Goal: Transaction & Acquisition: Purchase product/service

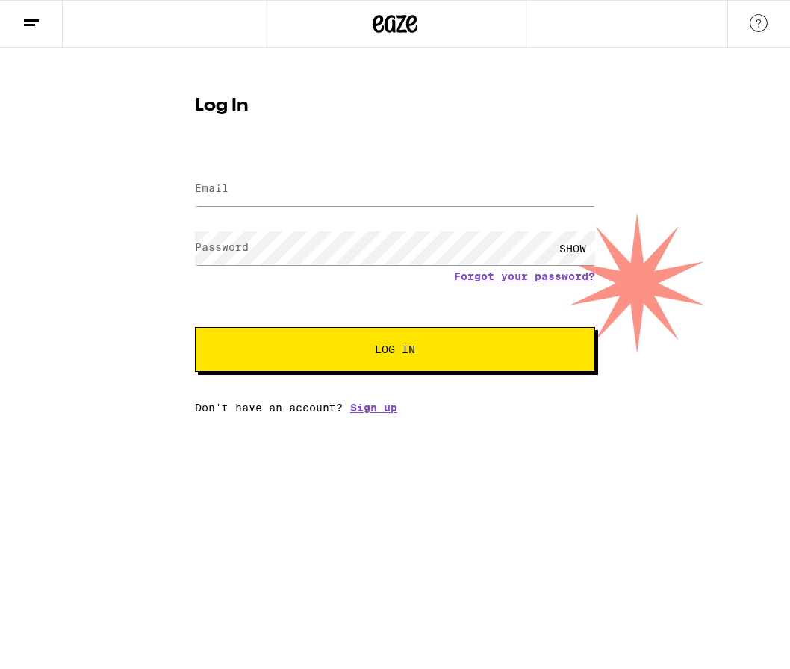
click at [289, 195] on input "Email" at bounding box center [395, 190] width 400 height 34
type input "[EMAIL_ADDRESS][DOMAIN_NAME]"
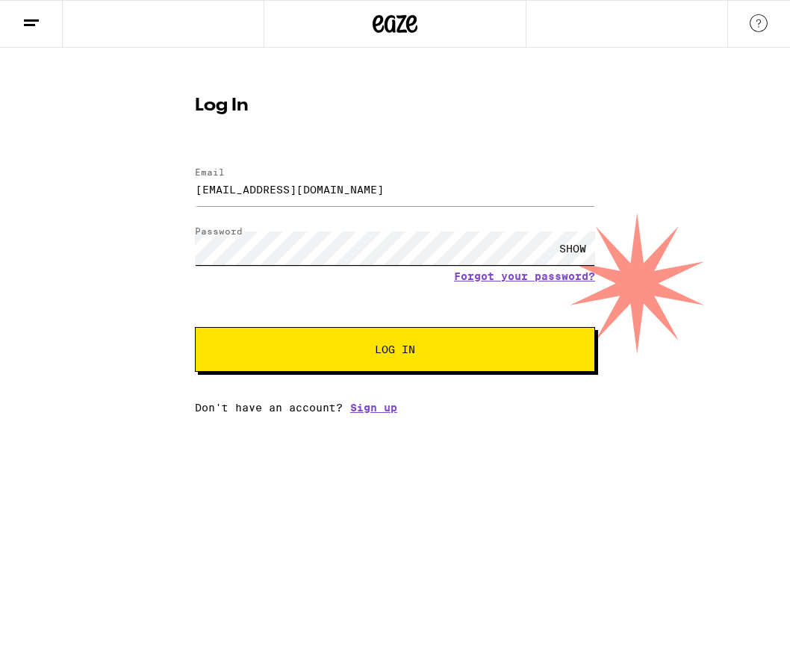
click at [195, 327] on button "Log In" at bounding box center [395, 349] width 400 height 45
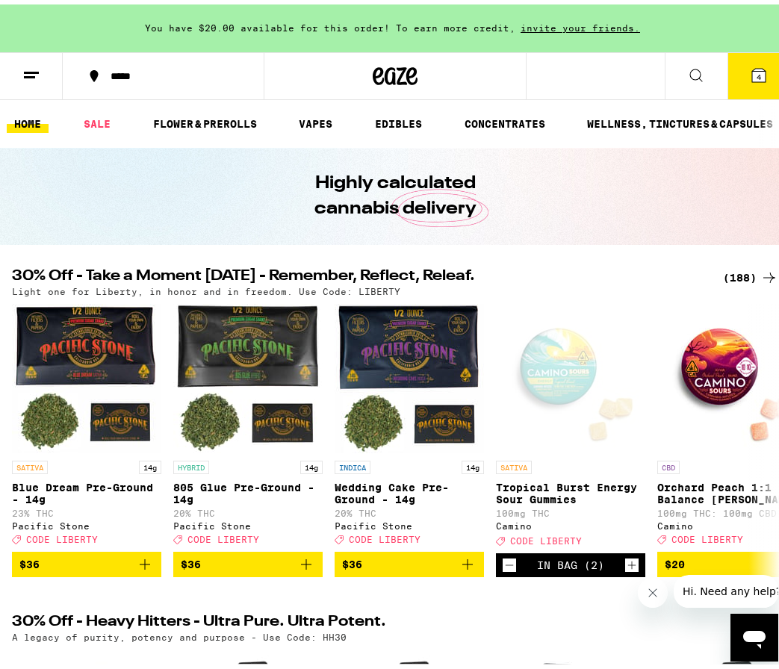
click at [151, 67] on div "*****" at bounding box center [171, 71] width 136 height 10
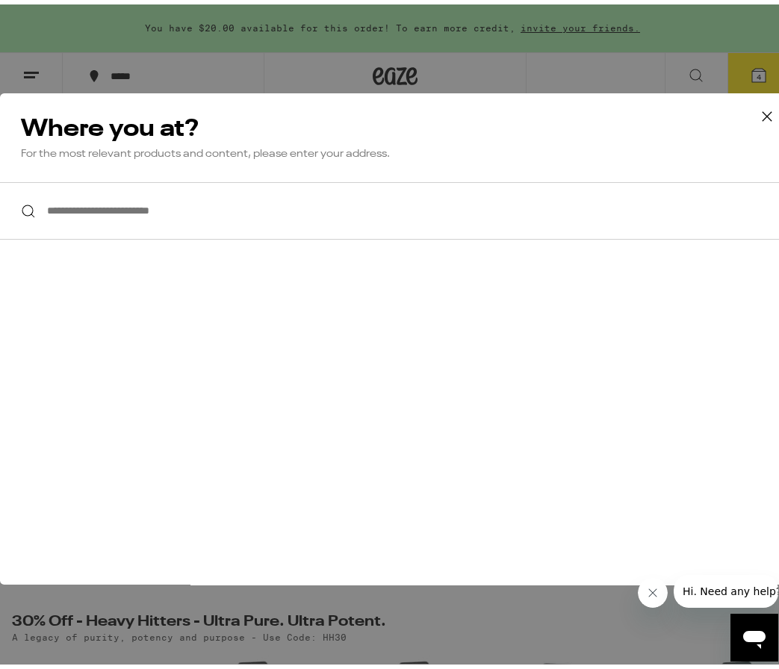
click at [163, 227] on input "**********" at bounding box center [395, 207] width 790 height 58
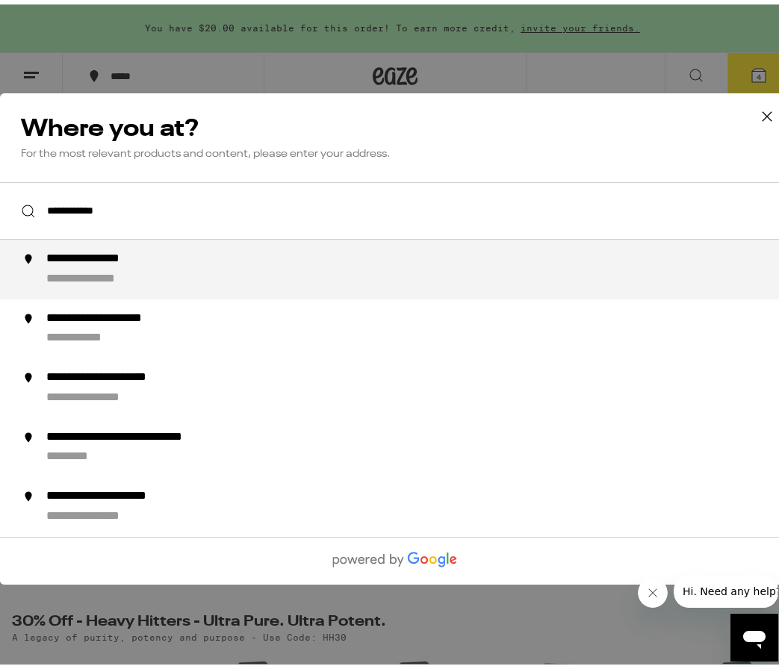
click at [160, 263] on div "**********" at bounding box center [107, 255] width 123 height 16
type input "**********"
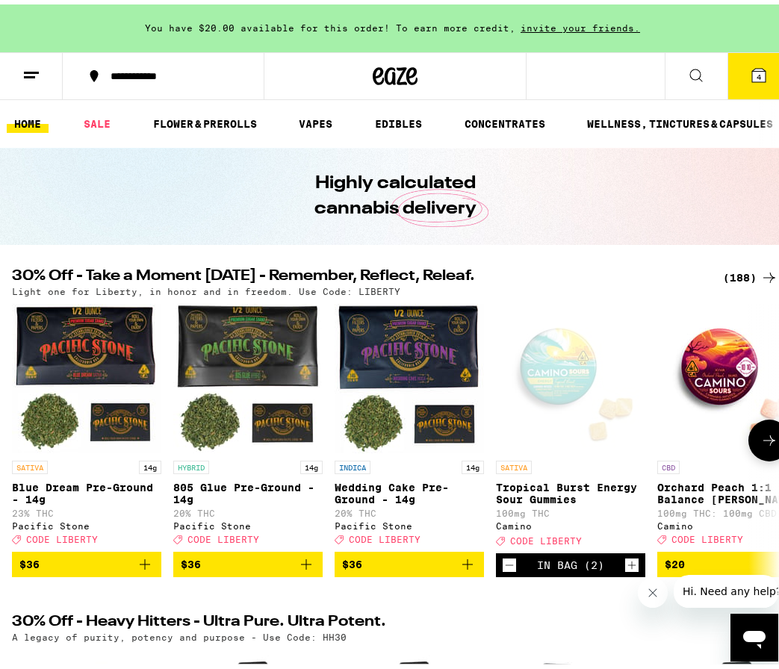
click at [566, 377] on div "Open page for Tropical Burst Energy Sour Gummies from Camino" at bounding box center [570, 374] width 149 height 149
click at [696, 75] on button at bounding box center [696, 72] width 63 height 47
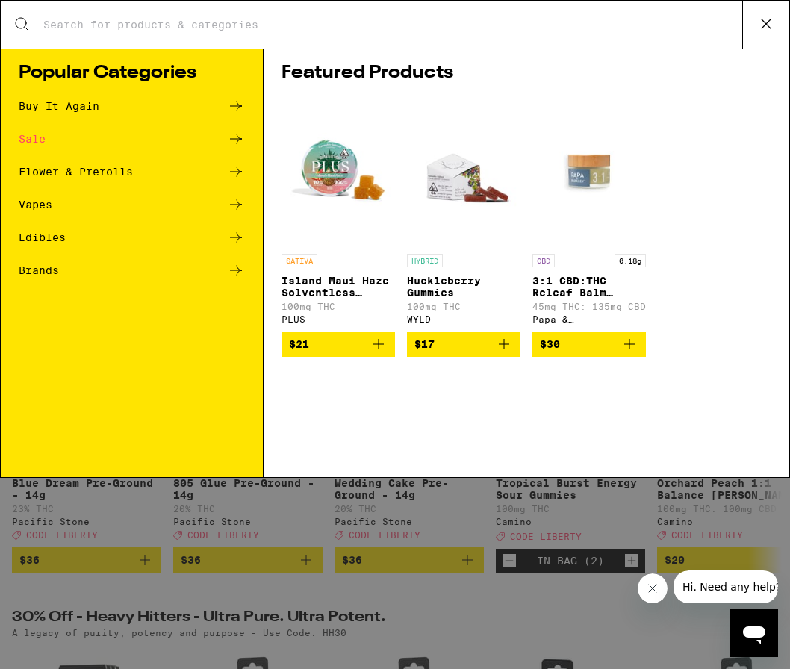
click at [350, 25] on input "Search for Products" at bounding box center [393, 24] width 700 height 13
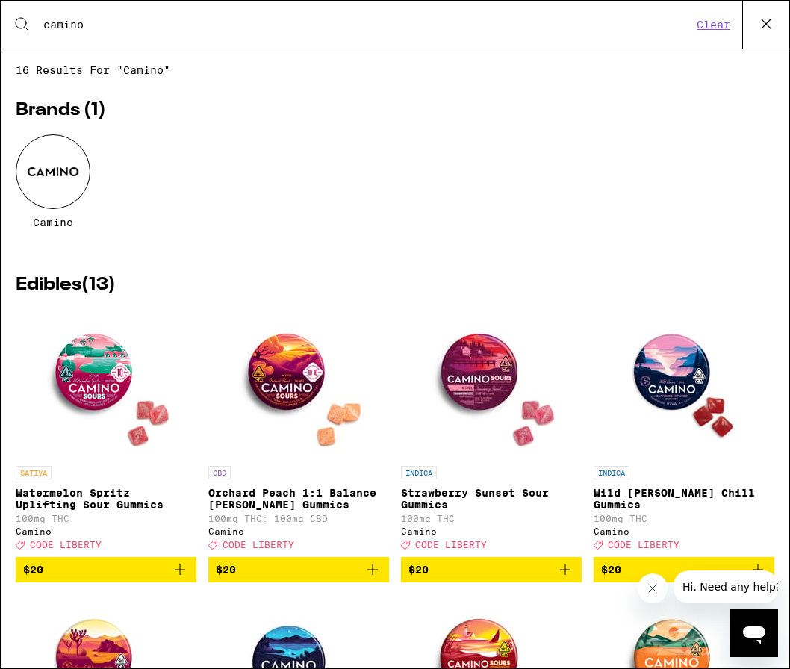
type input "camino"
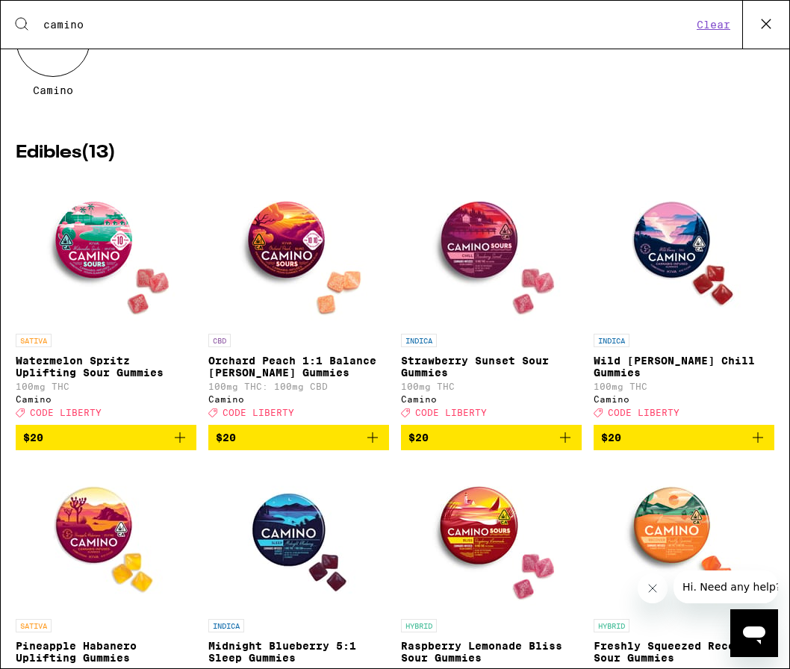
scroll to position [149, 0]
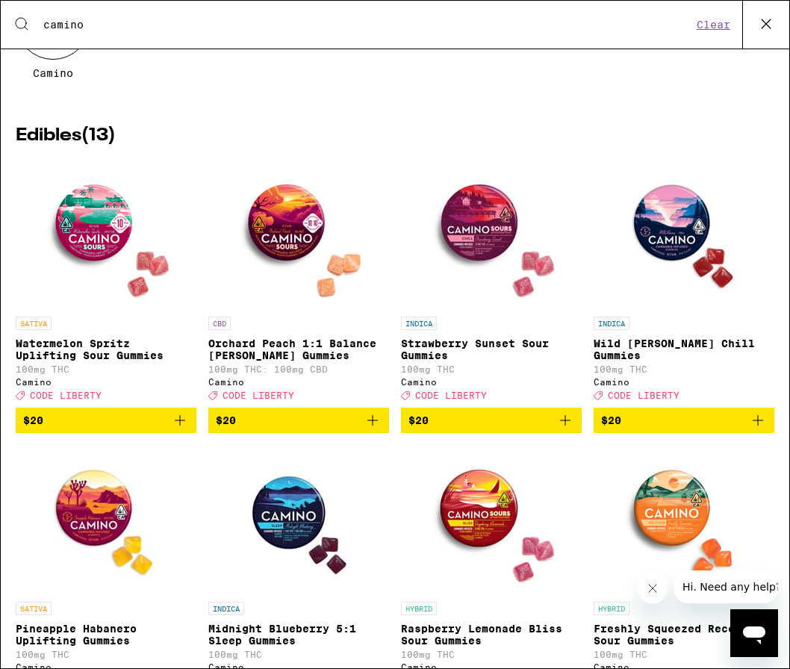
click at [175, 430] on icon "Add to bag" at bounding box center [180, 421] width 18 height 18
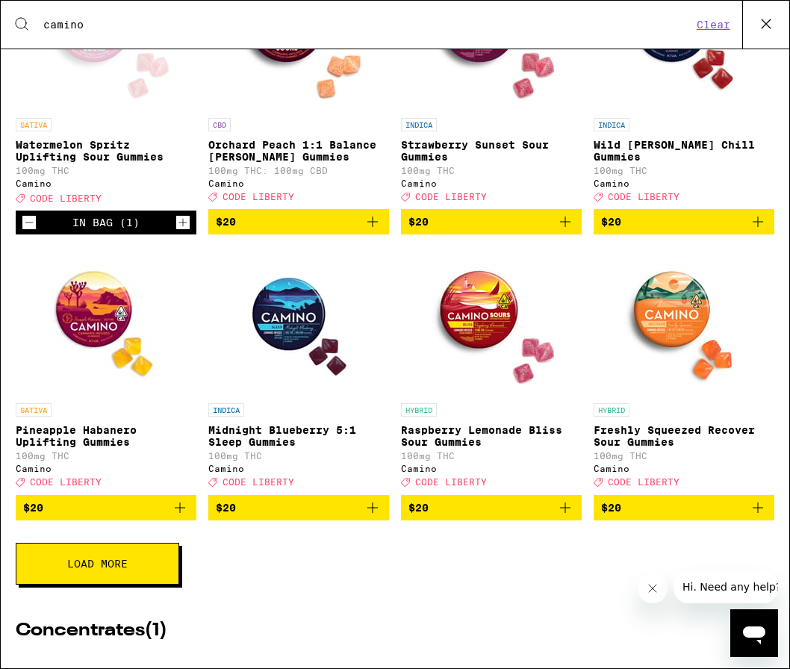
scroll to position [0, 0]
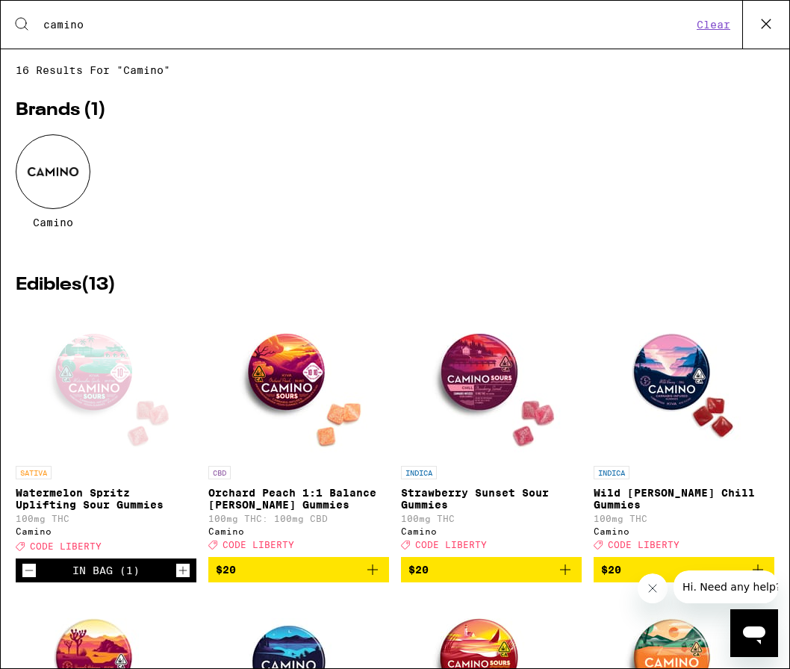
click at [61, 294] on h2 "Edibles ( 13 )" at bounding box center [395, 285] width 759 height 18
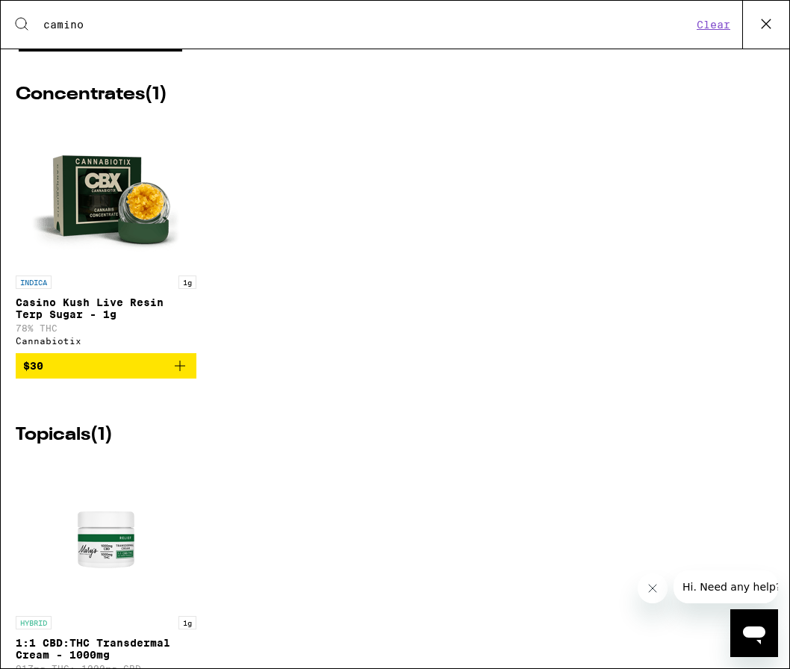
scroll to position [882, 0]
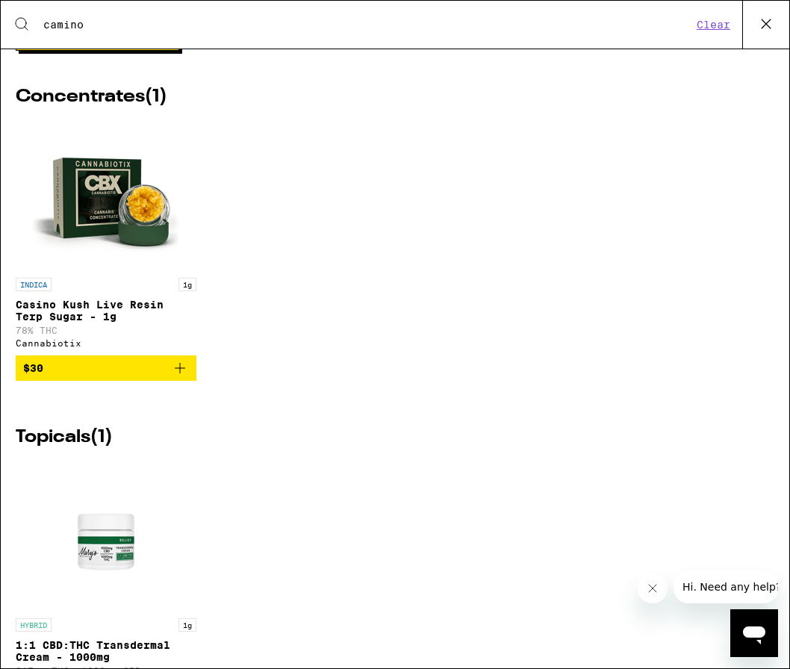
click at [102, 51] on button "Load More" at bounding box center [98, 30] width 164 height 42
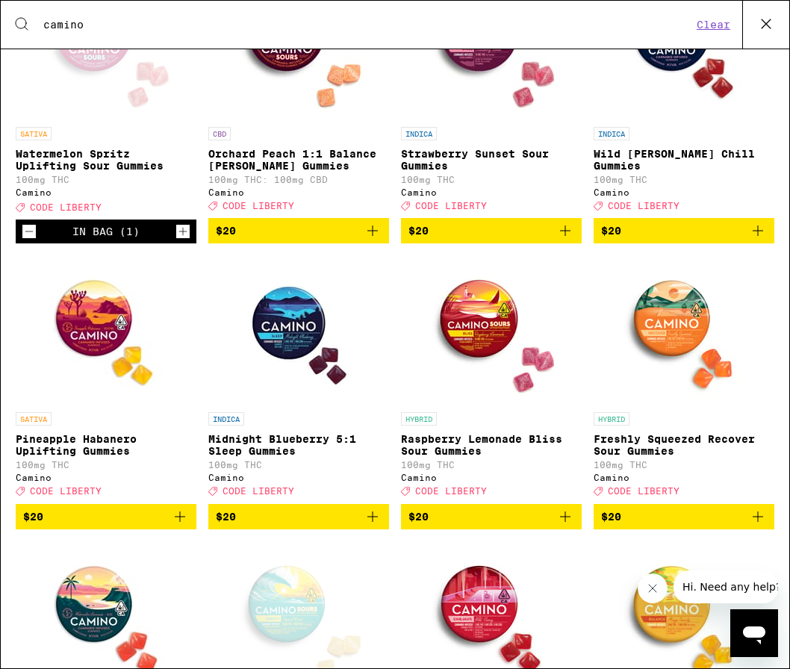
scroll to position [285, 0]
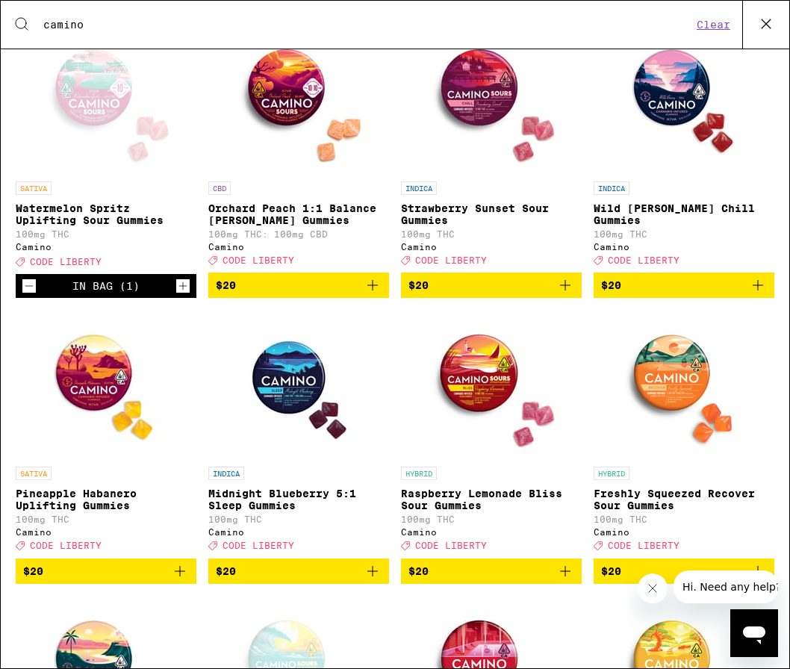
click at [368, 294] on icon "Add to bag" at bounding box center [373, 285] width 18 height 18
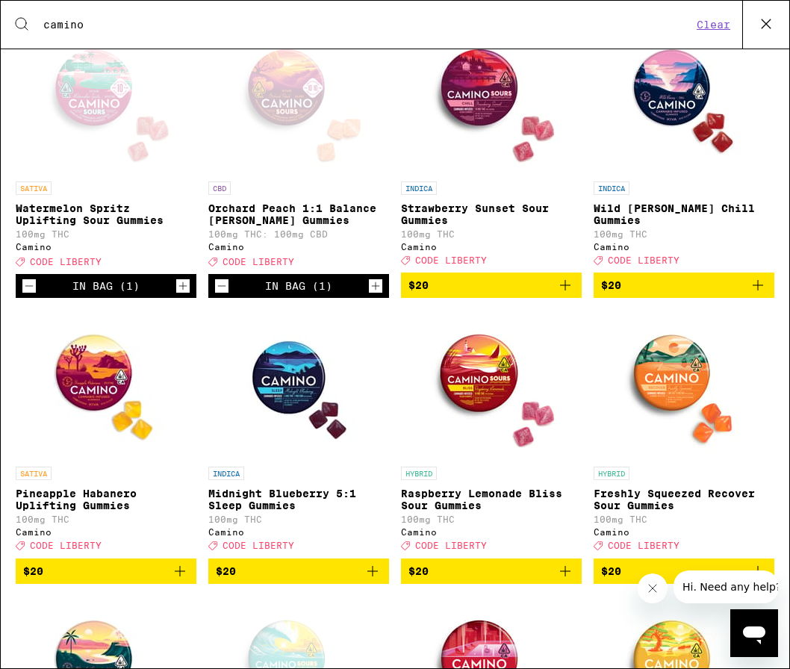
click at [560, 577] on icon "Add to bag" at bounding box center [565, 571] width 10 height 10
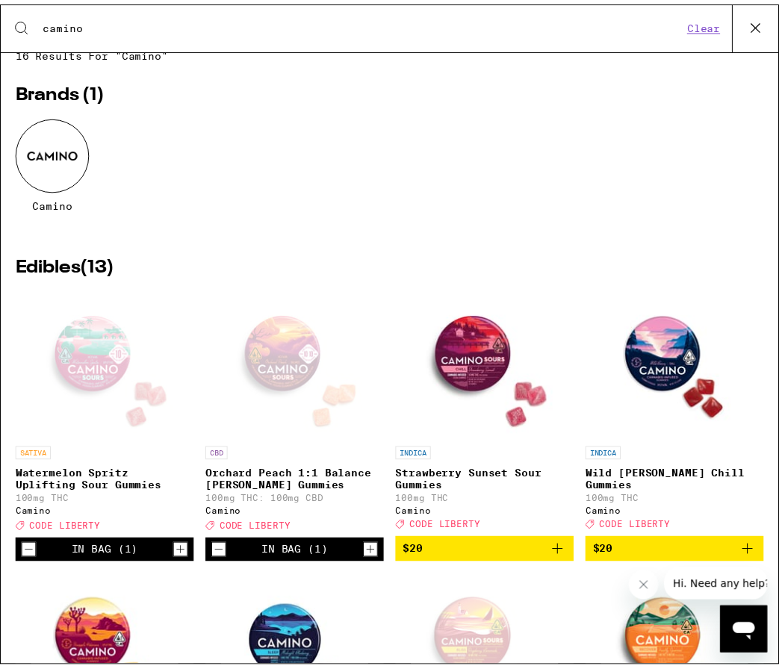
scroll to position [0, 0]
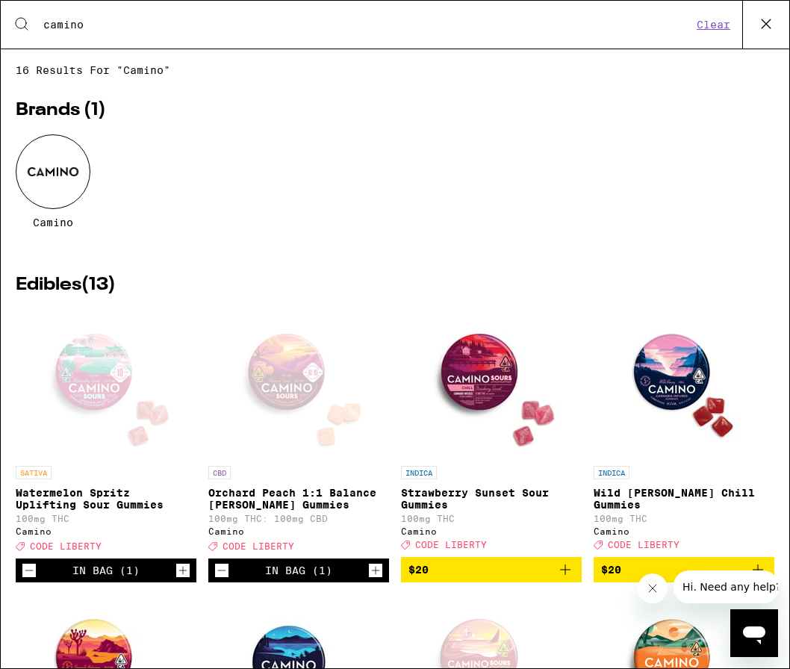
click at [758, 24] on icon at bounding box center [766, 24] width 22 height 22
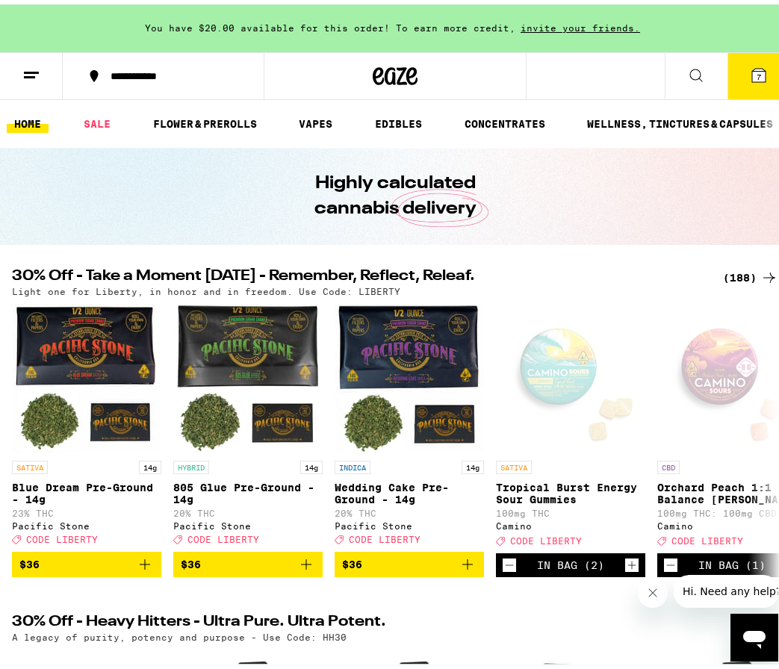
click at [756, 75] on icon at bounding box center [759, 71] width 18 height 18
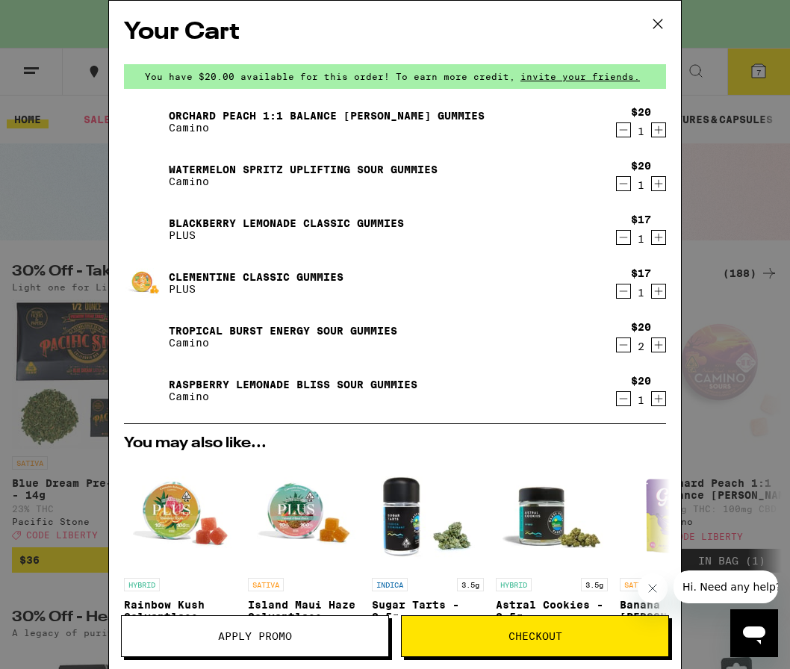
click at [617, 241] on icon "Decrement" at bounding box center [623, 238] width 13 height 18
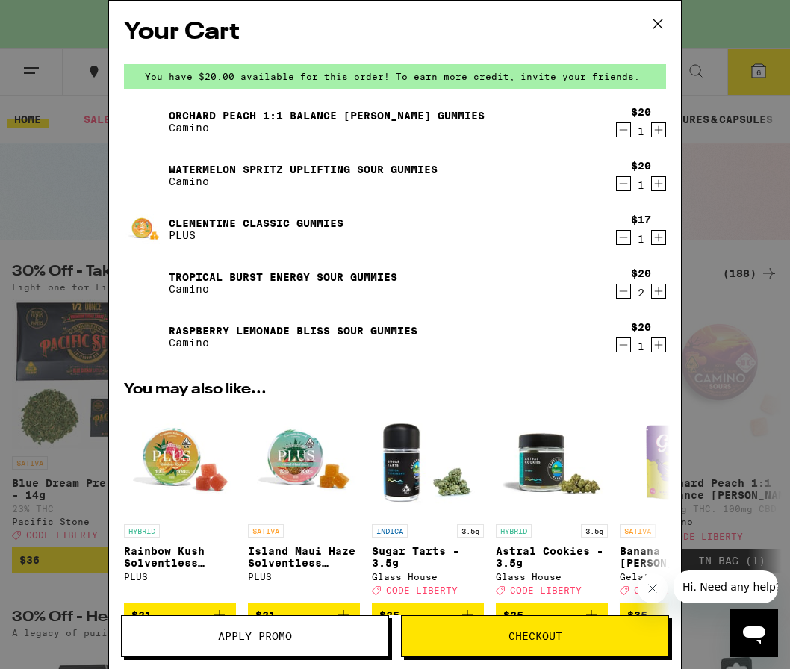
click at [617, 241] on icon "Decrement" at bounding box center [623, 238] width 13 height 18
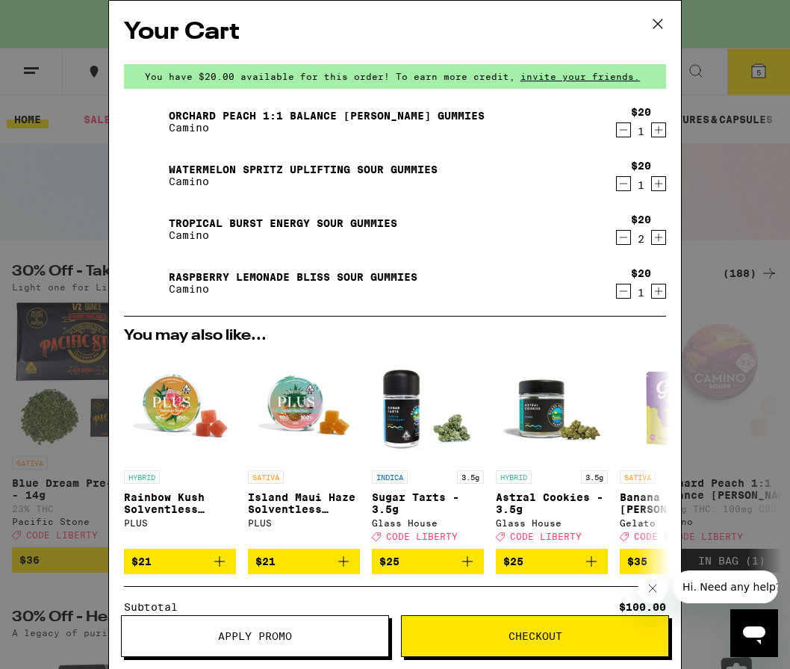
click at [495, 646] on button "Checkout" at bounding box center [535, 637] width 268 height 42
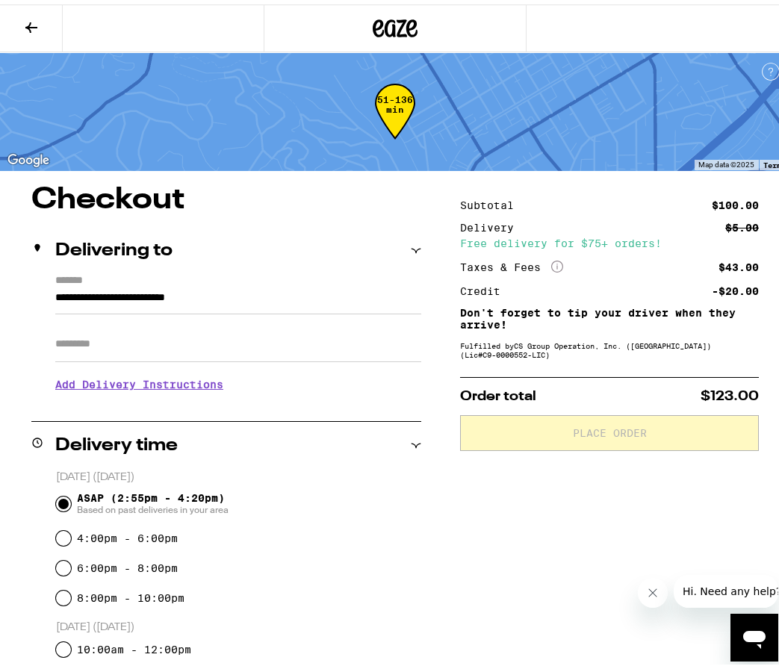
click at [30, 21] on icon at bounding box center [31, 23] width 18 height 18
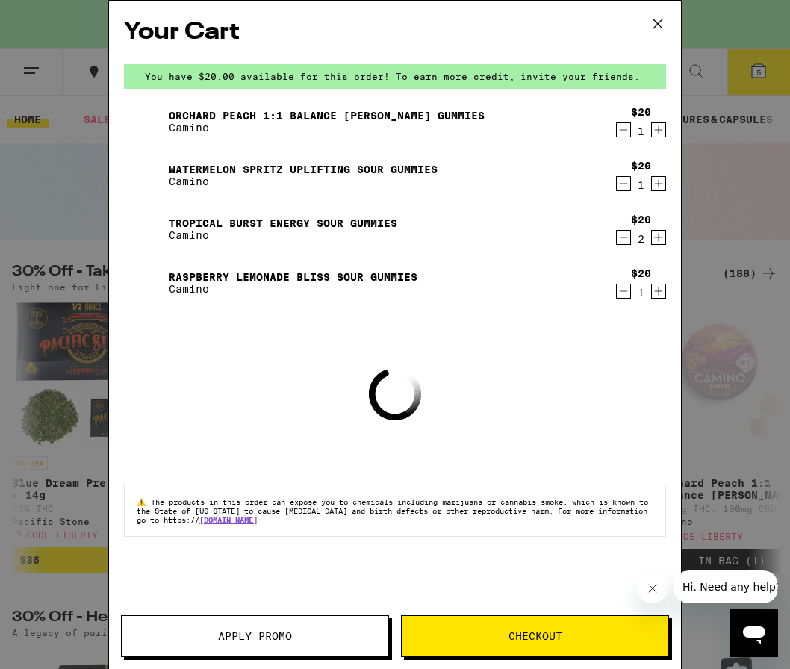
click at [271, 640] on span "Apply Promo" at bounding box center [255, 636] width 74 height 10
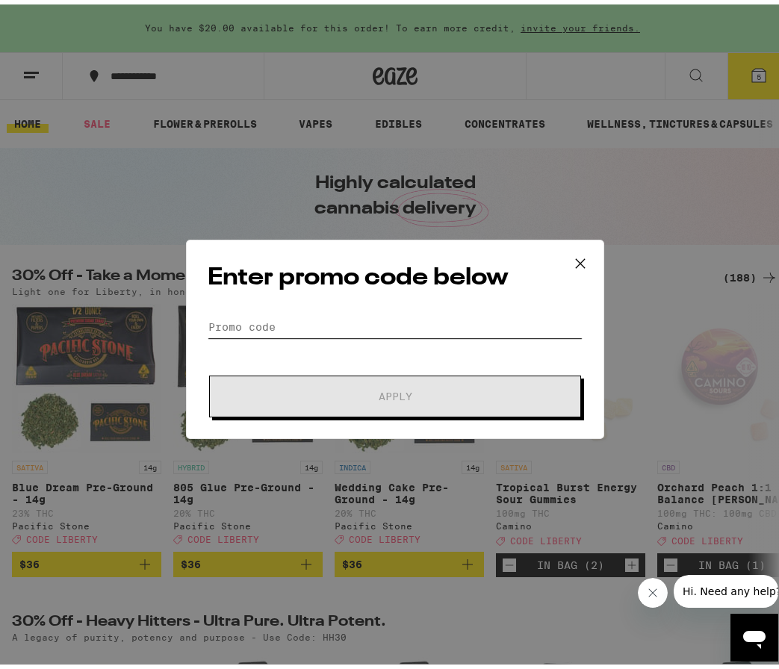
click at [267, 321] on input "Promo Code" at bounding box center [395, 323] width 375 height 22
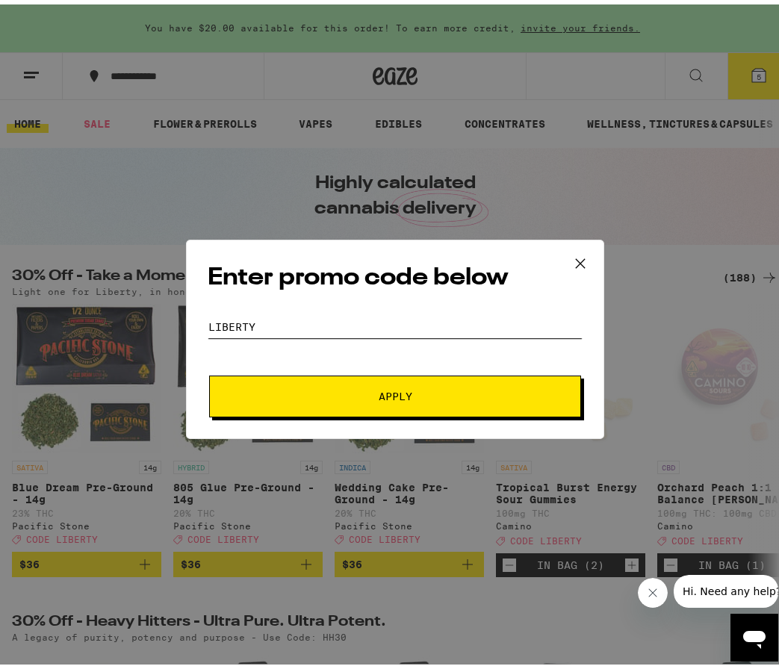
type input "liberty"
click at [366, 398] on button "Apply" at bounding box center [395, 392] width 372 height 42
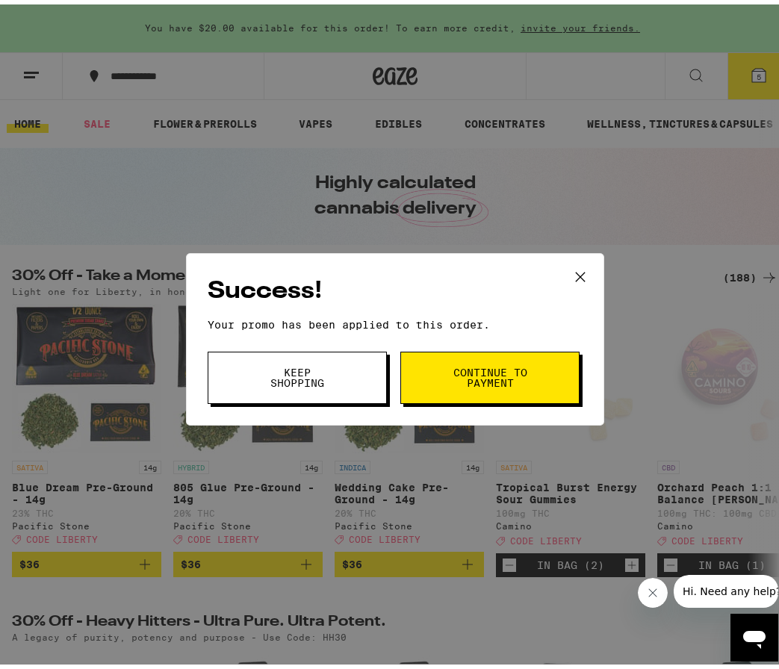
click at [488, 359] on button "Continue to payment" at bounding box center [489, 373] width 179 height 52
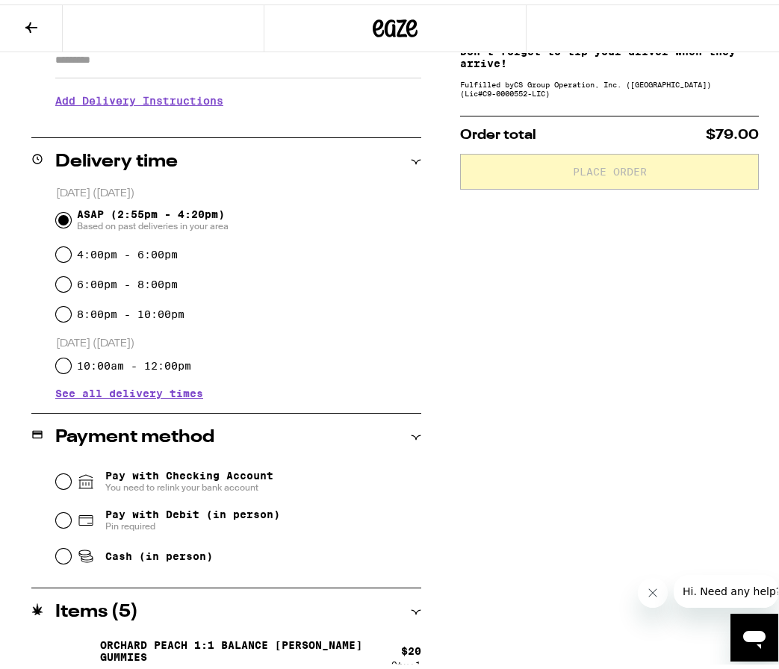
scroll to position [299, 0]
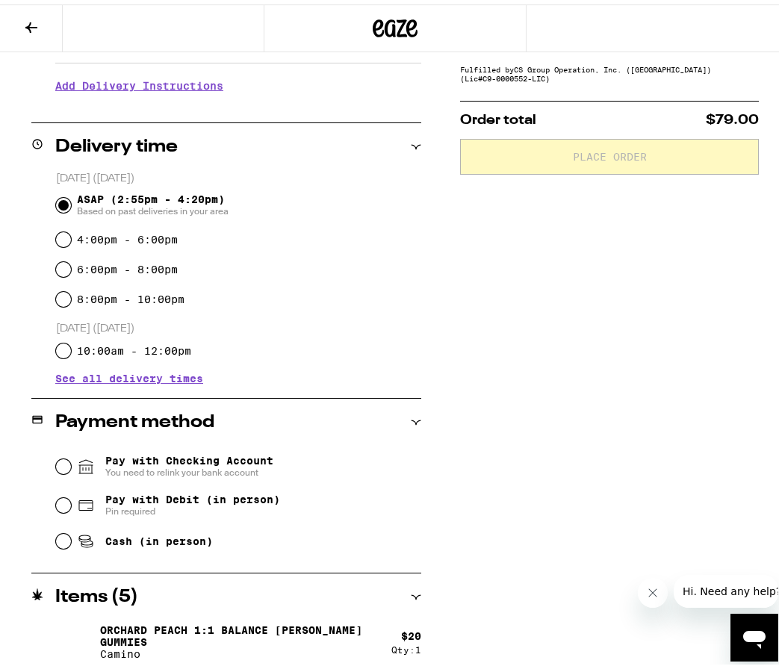
click at [211, 451] on span "Pay with Checking Account You need to relink your bank account" at bounding box center [189, 463] width 168 height 24
click at [71, 455] on input "Pay with Checking Account You need to relink your bank account" at bounding box center [63, 462] width 15 height 15
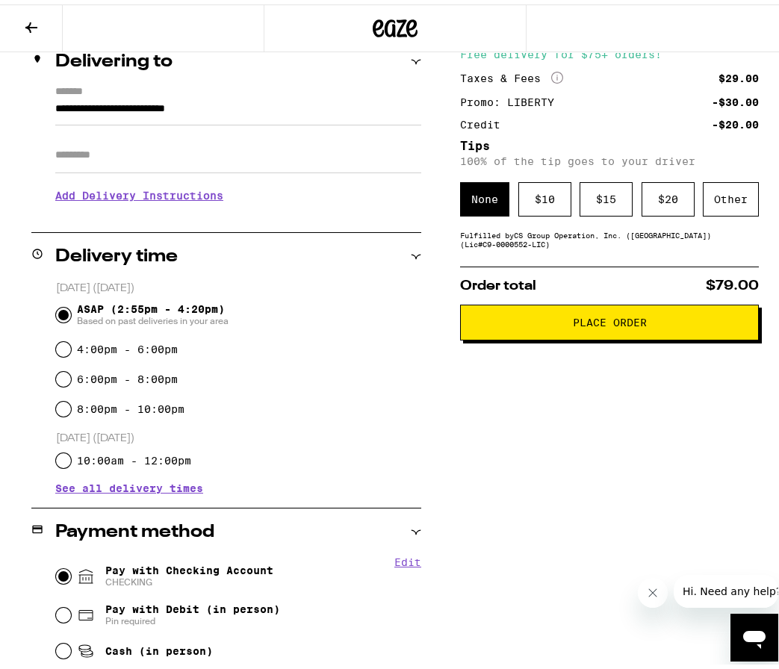
scroll to position [0, 0]
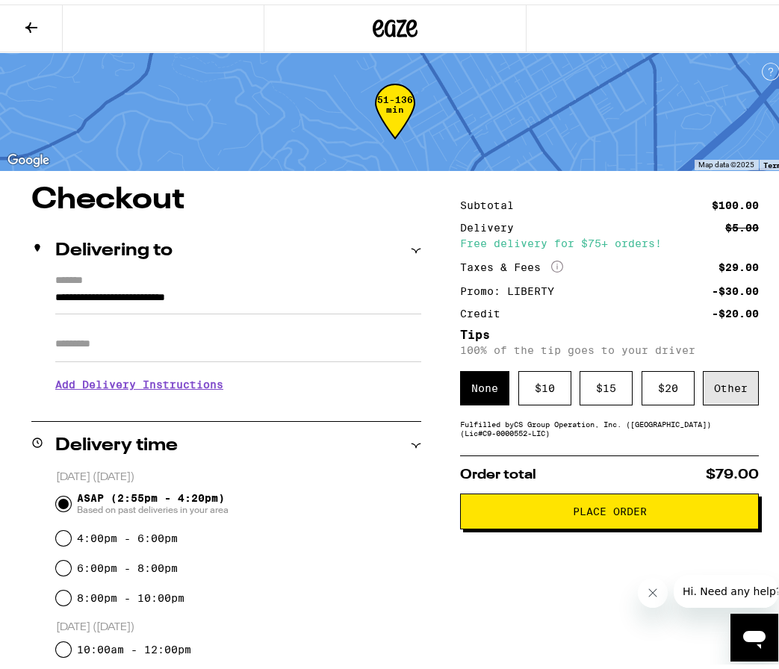
click at [727, 390] on div "Other" at bounding box center [731, 384] width 56 height 34
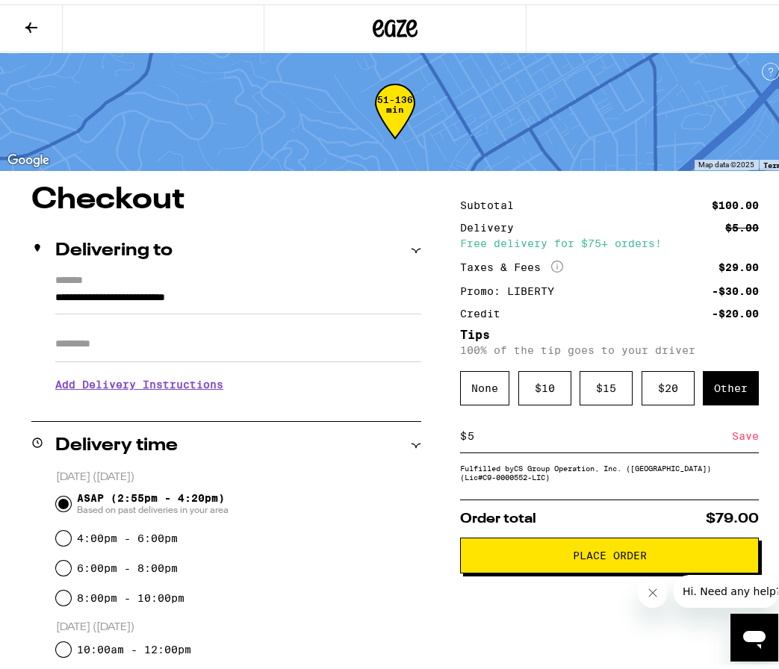
type input "5"
click at [732, 437] on div "Save" at bounding box center [745, 431] width 27 height 33
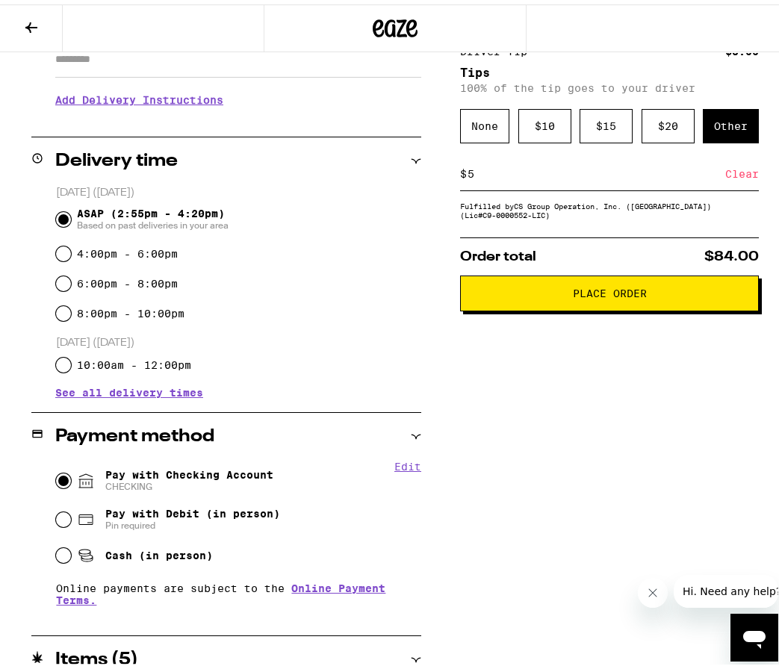
scroll to position [299, 0]
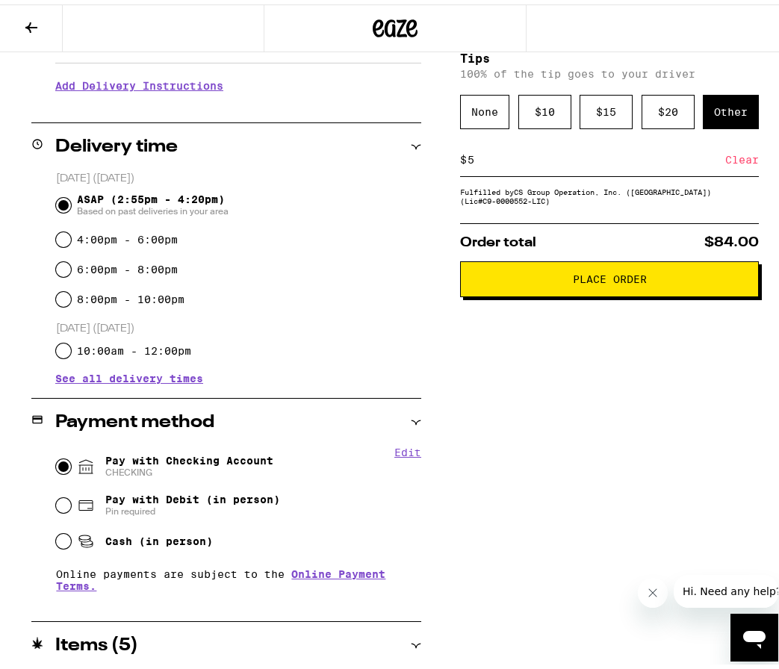
click at [616, 280] on span "Place Order" at bounding box center [610, 275] width 74 height 10
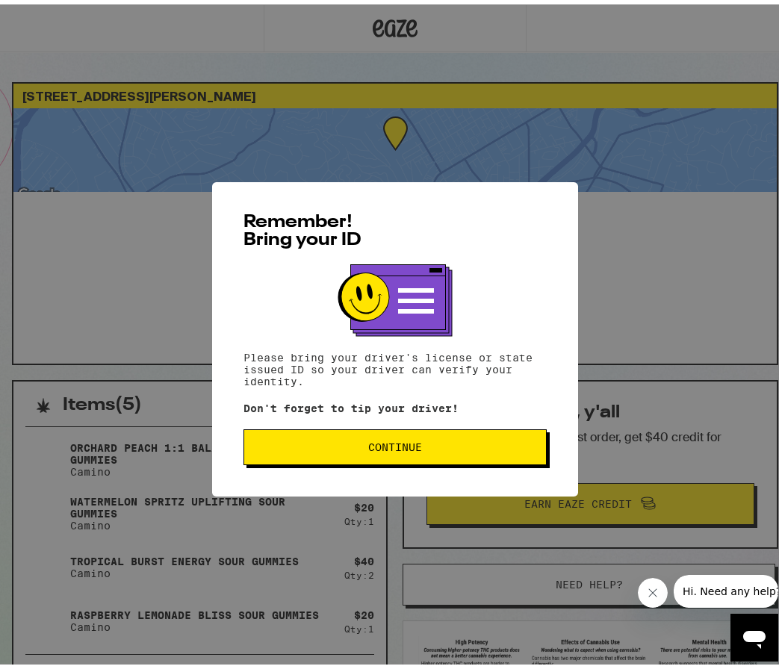
click at [397, 457] on button "Continue" at bounding box center [395, 443] width 303 height 36
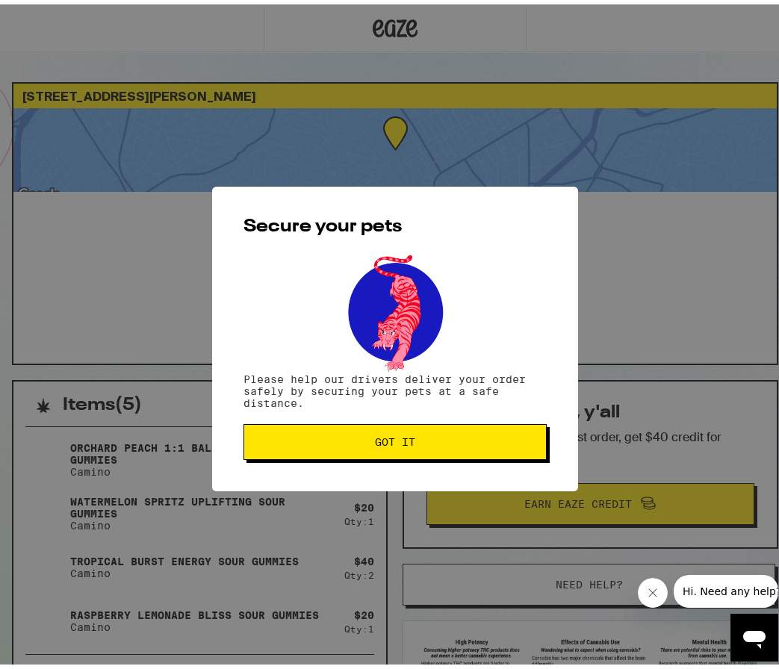
click at [365, 437] on span "Got it" at bounding box center [395, 438] width 278 height 10
